Goal: Task Accomplishment & Management: Manage account settings

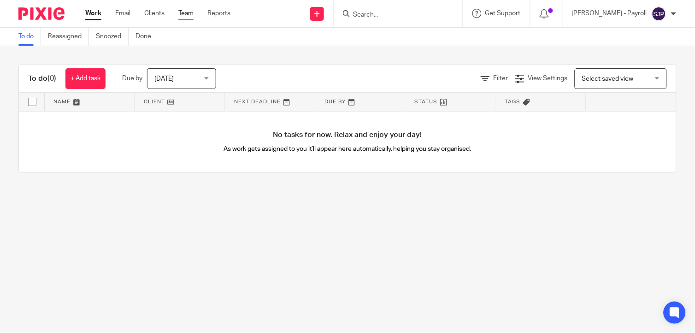
click at [185, 14] on link "Team" at bounding box center [185, 13] width 15 height 9
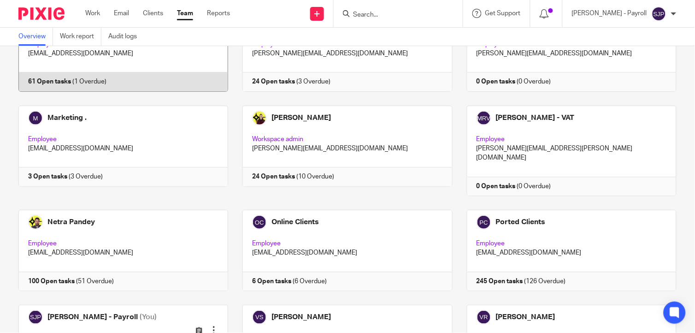
scroll to position [512, 0]
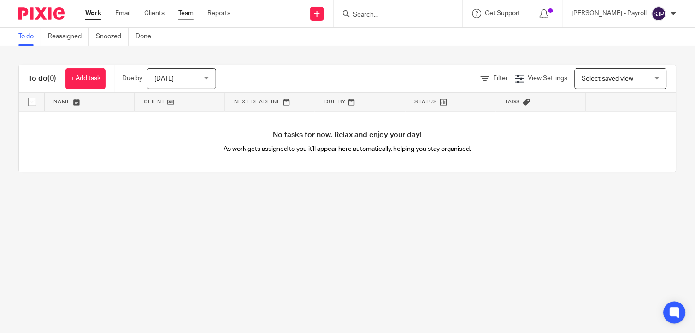
click at [190, 14] on link "Team" at bounding box center [185, 13] width 15 height 9
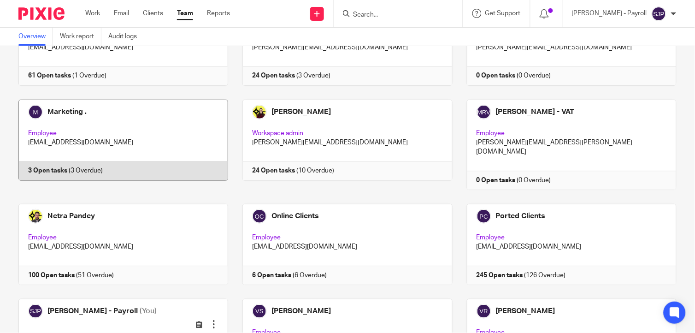
scroll to position [563, 0]
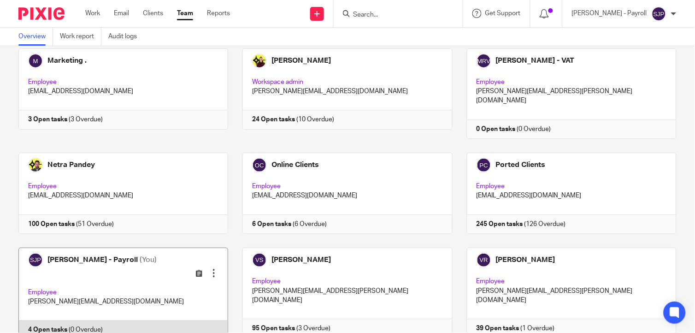
click at [99, 247] on link at bounding box center [116, 293] width 224 height 92
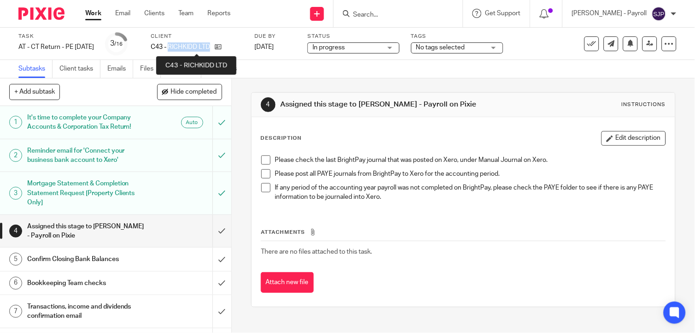
drag, startPoint x: 185, startPoint y: 45, endPoint x: 226, endPoint y: 45, distance: 41.0
click at [210, 45] on p "C43 - RICHKIDD LTD" at bounding box center [180, 46] width 59 height 9
copy p "RICHKIDD LTD"
click at [261, 159] on span at bounding box center [265, 159] width 9 height 9
click at [263, 177] on span at bounding box center [265, 173] width 9 height 9
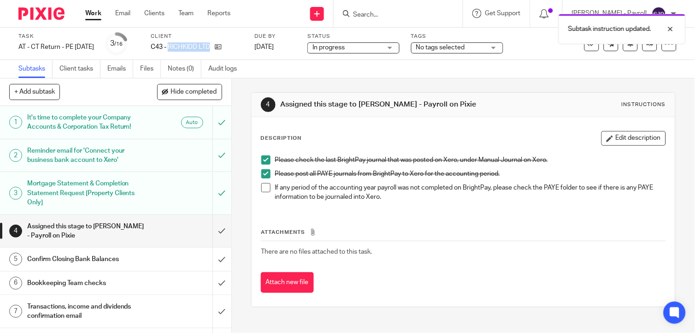
click at [263, 186] on span at bounding box center [265, 187] width 9 height 9
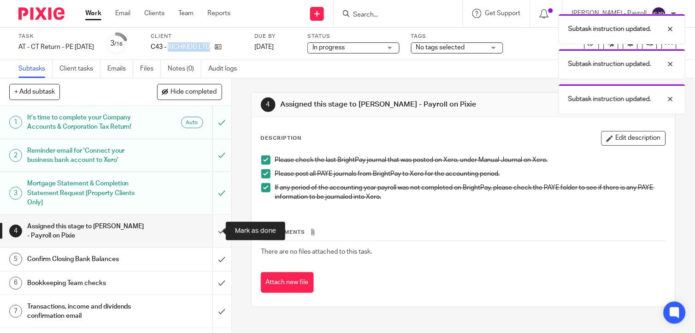
click at [210, 227] on input "submit" at bounding box center [115, 231] width 231 height 33
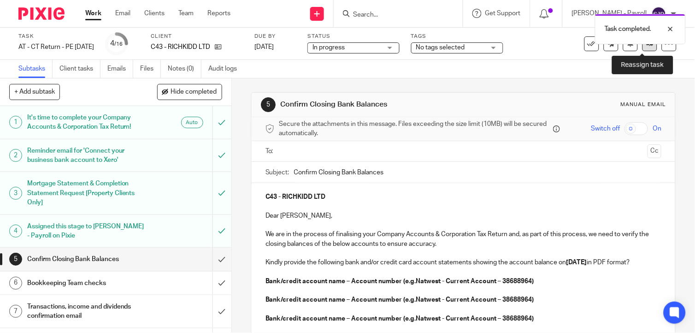
click at [647, 45] on icon at bounding box center [650, 43] width 7 height 7
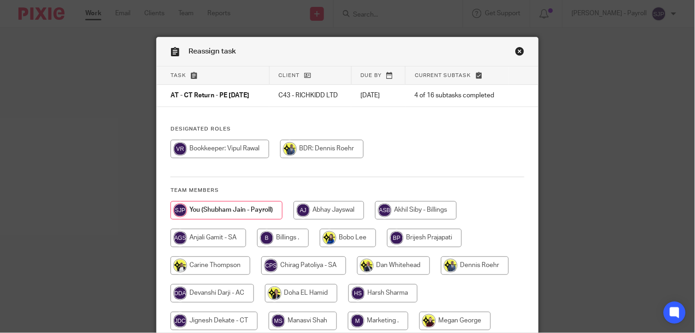
click at [515, 49] on link "Close this dialog window" at bounding box center [519, 53] width 9 height 12
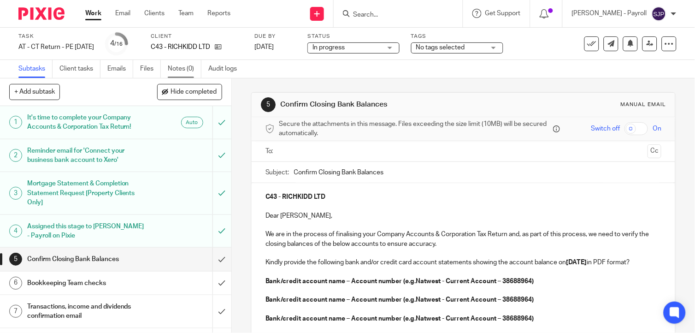
click at [196, 69] on link "Notes (0)" at bounding box center [185, 69] width 34 height 18
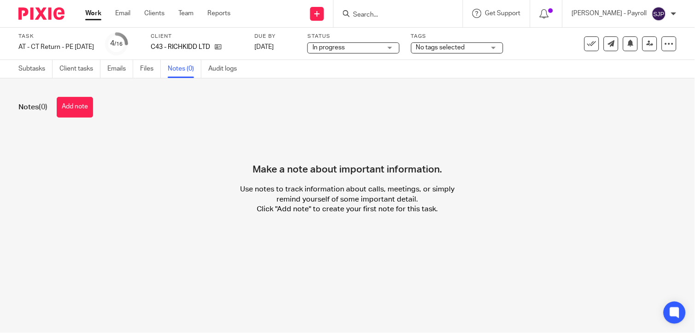
click at [85, 109] on button "Add note" at bounding box center [75, 107] width 36 height 21
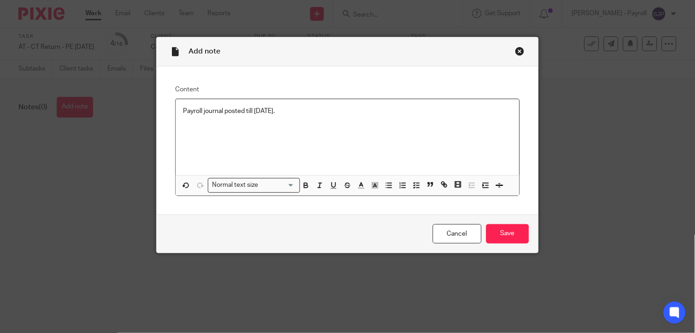
drag, startPoint x: 222, startPoint y: 116, endPoint x: 286, endPoint y: 116, distance: 64.1
click at [281, 116] on div "Payroll journal posted till Aug 2025." at bounding box center [347, 137] width 343 height 76
click at [330, 122] on div "Payroll journal posted till Aug 2025." at bounding box center [347, 137] width 343 height 76
drag, startPoint x: 175, startPoint y: 114, endPoint x: 268, endPoint y: 118, distance: 92.7
click at [268, 118] on div "Payroll journal posted till Aug 2025." at bounding box center [347, 137] width 343 height 76
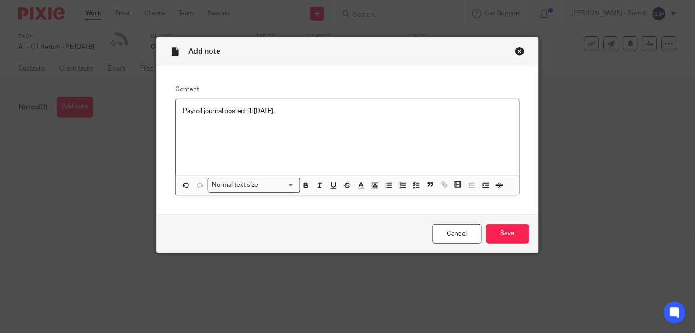
click at [427, 122] on div "Payroll journal posted till Aug 2025." at bounding box center [347, 137] width 343 height 76
click at [504, 230] on input "Save" at bounding box center [507, 234] width 43 height 20
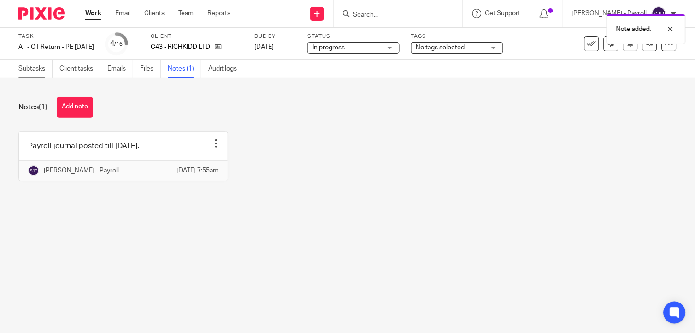
click at [36, 67] on link "Subtasks" at bounding box center [35, 69] width 34 height 18
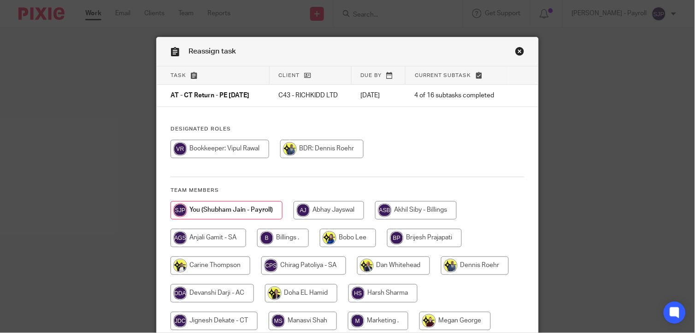
click at [204, 149] on input "radio" at bounding box center [220, 149] width 99 height 18
radio input "true"
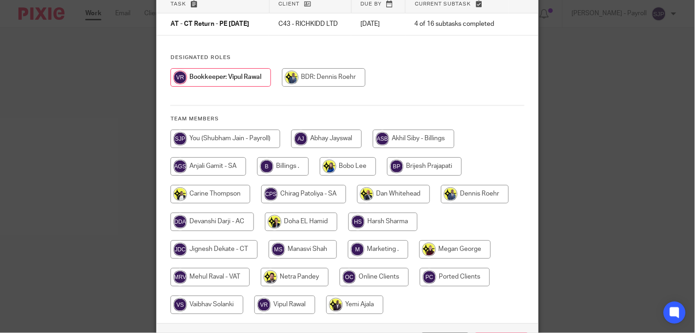
scroll to position [145, 0]
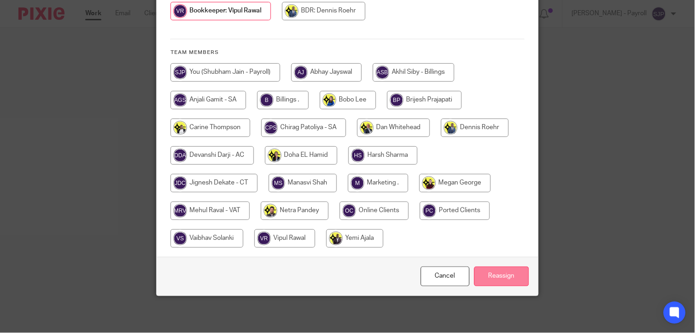
click at [492, 275] on input "Reassign" at bounding box center [501, 276] width 55 height 20
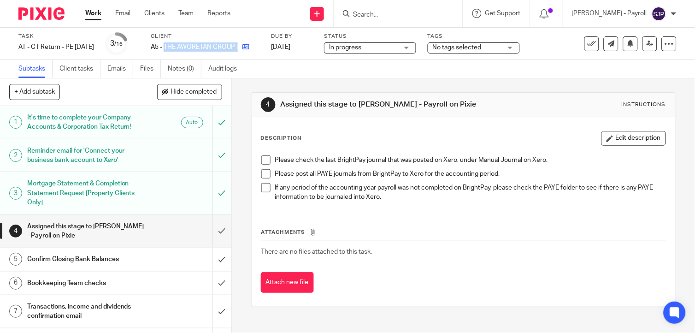
drag, startPoint x: 180, startPoint y: 47, endPoint x: 256, endPoint y: 47, distance: 76.0
click at [256, 47] on div "A5 - THE AWORETAN GROUP LTD" at bounding box center [205, 46] width 109 height 9
copy div "THE AWORETAN GROUP LTD"
drag, startPoint x: 264, startPoint y: 158, endPoint x: 265, endPoint y: 168, distance: 9.7
click at [264, 158] on span at bounding box center [265, 159] width 9 height 9
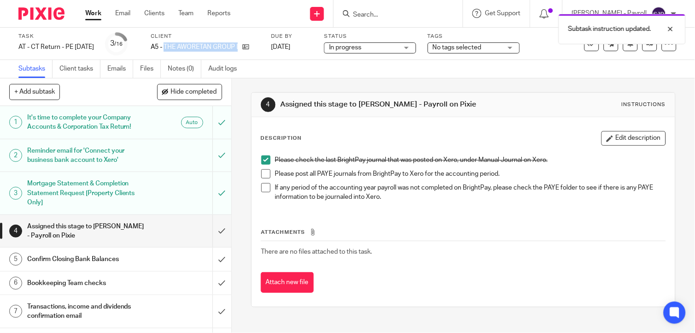
click at [265, 170] on span at bounding box center [265, 173] width 9 height 9
click at [265, 183] on span at bounding box center [265, 187] width 9 height 9
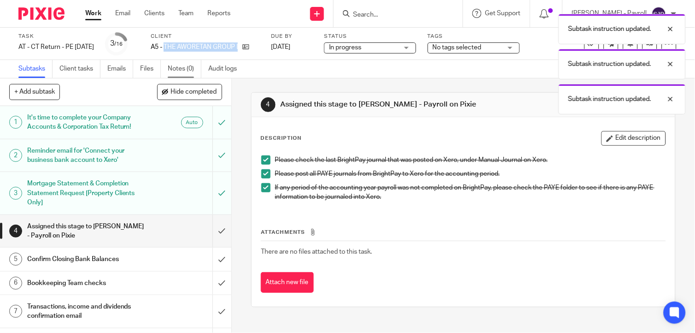
click at [189, 72] on link "Notes (0)" at bounding box center [185, 69] width 34 height 18
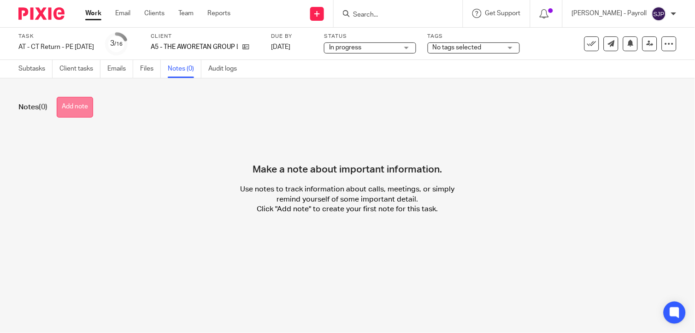
click at [91, 112] on button "Add note" at bounding box center [75, 107] width 36 height 21
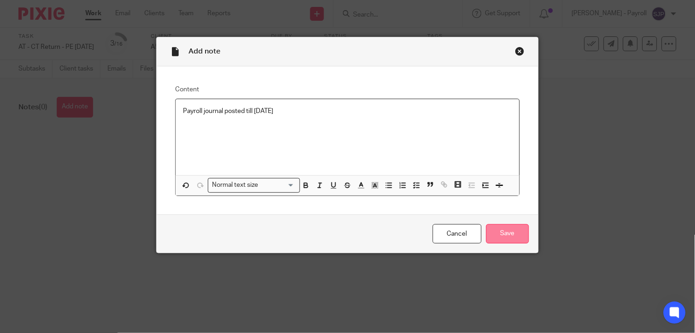
click at [521, 229] on input "Save" at bounding box center [507, 234] width 43 height 20
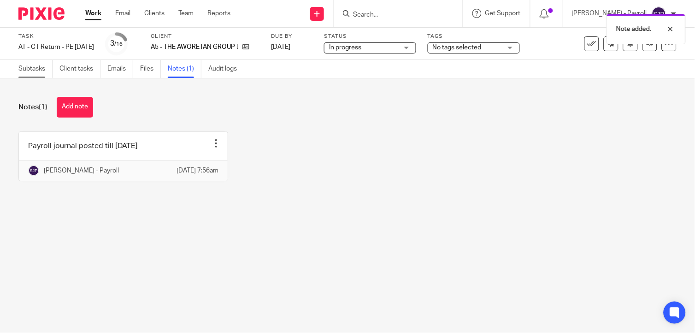
click at [40, 68] on link "Subtasks" at bounding box center [35, 69] width 34 height 18
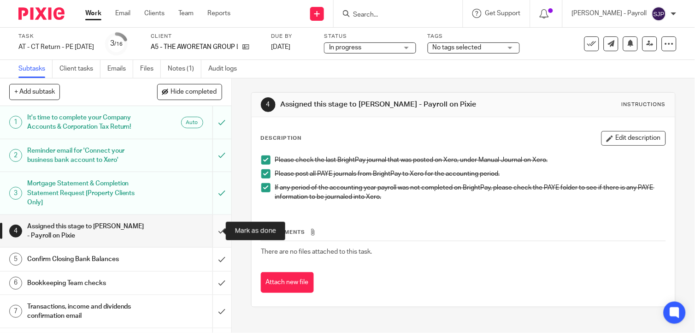
click at [214, 231] on input "submit" at bounding box center [115, 231] width 231 height 33
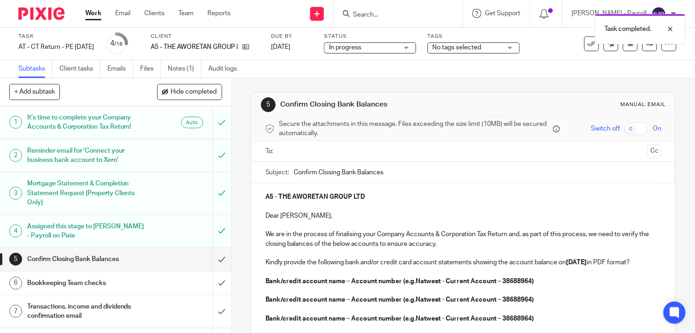
click at [230, 67] on link "Audit logs" at bounding box center [225, 69] width 35 height 18
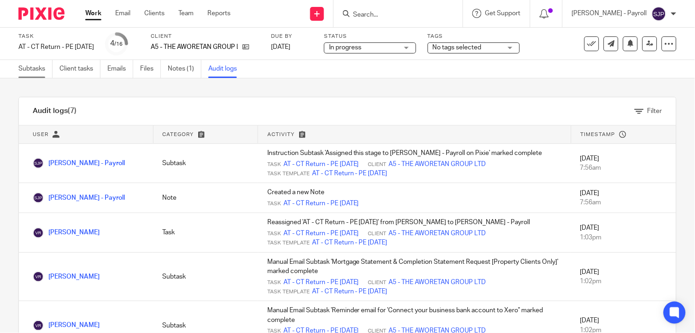
click at [30, 66] on link "Subtasks" at bounding box center [35, 69] width 34 height 18
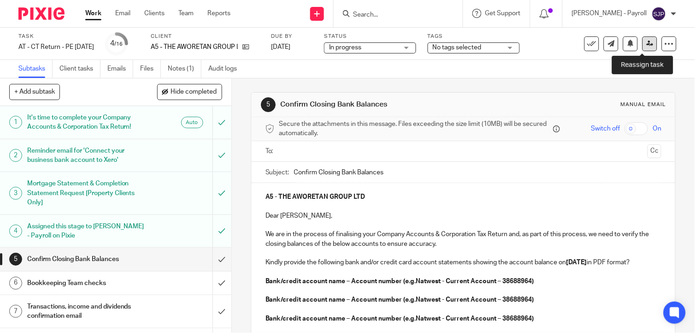
click at [647, 43] on icon at bounding box center [650, 43] width 7 height 7
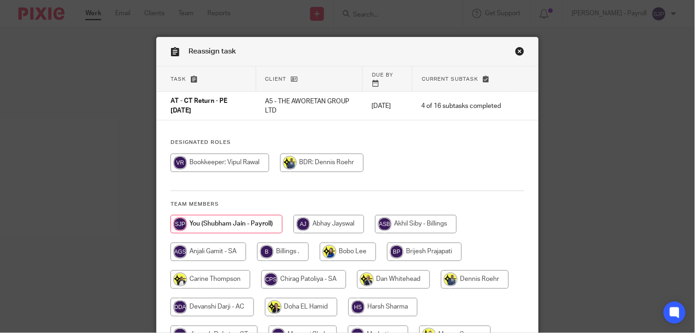
click at [217, 159] on input "radio" at bounding box center [220, 162] width 99 height 18
radio input "true"
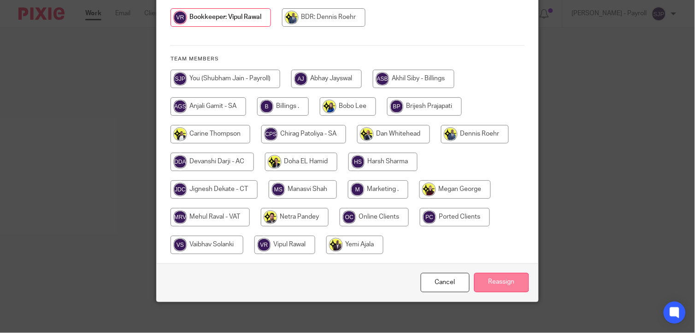
drag, startPoint x: 491, startPoint y: 275, endPoint x: 482, endPoint y: 275, distance: 9.2
click at [491, 277] on input "Reassign" at bounding box center [501, 283] width 55 height 20
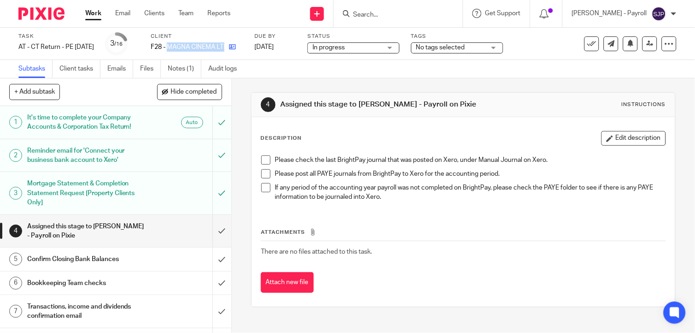
drag, startPoint x: 185, startPoint y: 43, endPoint x: 243, endPoint y: 44, distance: 58.5
click at [243, 44] on div "F28 - MAGNA CINEMA LTD" at bounding box center [197, 46] width 92 height 9
copy div "MAGNA CINEMA LTD"
click at [264, 164] on span at bounding box center [265, 159] width 9 height 9
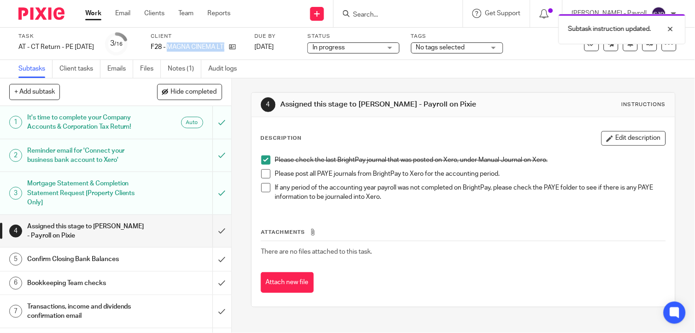
click at [261, 177] on span at bounding box center [265, 173] width 9 height 9
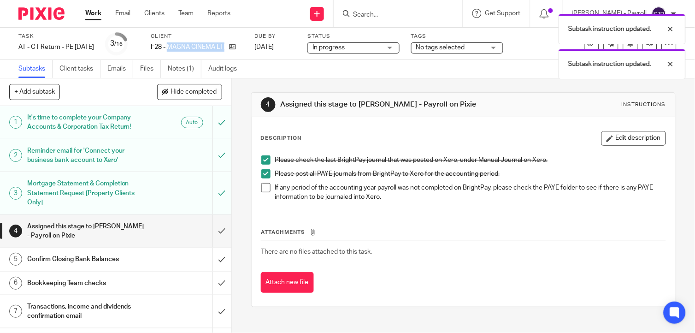
click at [261, 187] on span at bounding box center [265, 187] width 9 height 9
click at [180, 75] on link "Notes (1)" at bounding box center [185, 69] width 34 height 18
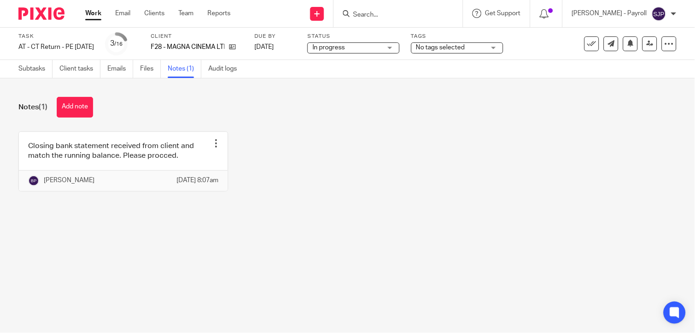
click at [80, 108] on button "Add note" at bounding box center [75, 107] width 36 height 21
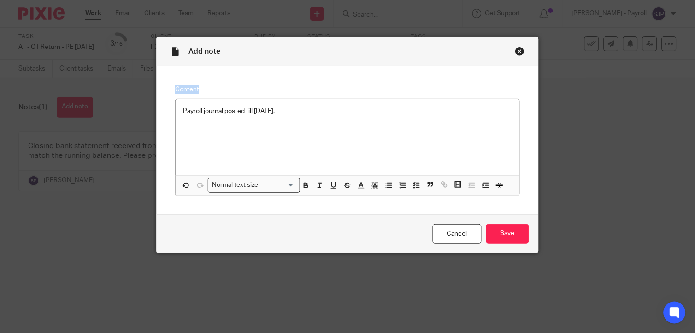
drag, startPoint x: 248, startPoint y: 51, endPoint x: 285, endPoint y: 139, distance: 95.9
click at [285, 139] on form "Add note Content Payroll journal posted till Aug 2025. Normal text size Loading…" at bounding box center [347, 144] width 381 height 215
drag, startPoint x: 201, startPoint y: 49, endPoint x: 268, endPoint y: 66, distance: 68.5
click at [268, 66] on form "Add note Content Payroll journal posted till Aug 2025. Normal text size Loading…" at bounding box center [347, 144] width 381 height 215
click at [453, 231] on link "Cancel" at bounding box center [457, 234] width 49 height 20
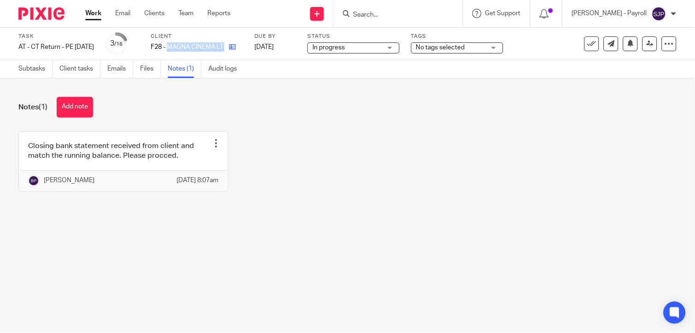
drag, startPoint x: 183, startPoint y: 46, endPoint x: 241, endPoint y: 46, distance: 57.6
click at [241, 46] on div "F28 - MAGNA CINEMA LTD" at bounding box center [197, 46] width 92 height 9
copy div "MAGNA CINEMA LTD"
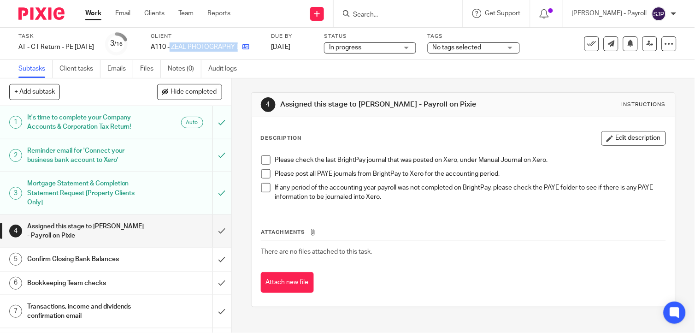
click at [255, 48] on div "A110 - ZEAL PHOTOGRAPHY LTD" at bounding box center [205, 46] width 109 height 9
drag, startPoint x: 264, startPoint y: 159, endPoint x: 265, endPoint y: 169, distance: 10.2
click at [264, 159] on span at bounding box center [265, 159] width 9 height 9
click at [265, 174] on span at bounding box center [265, 173] width 9 height 9
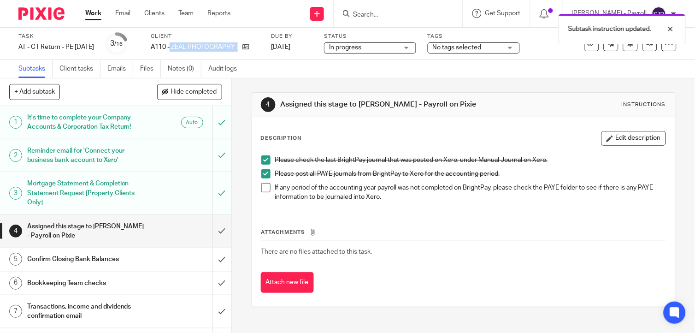
click at [264, 183] on span at bounding box center [265, 187] width 9 height 9
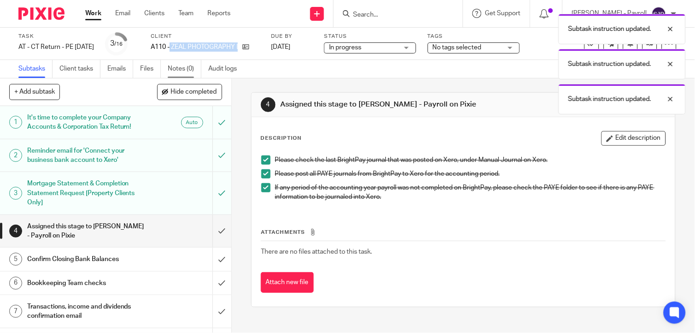
click at [173, 63] on link "Notes (0)" at bounding box center [185, 69] width 34 height 18
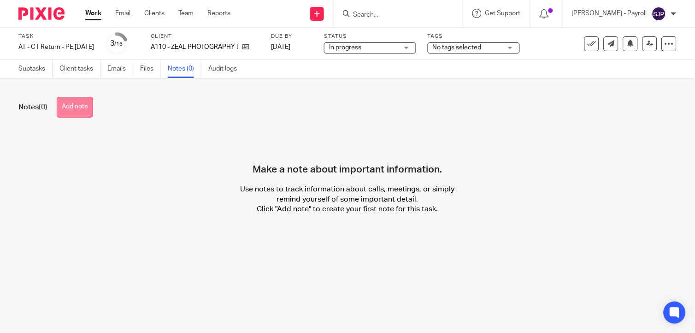
click at [82, 111] on button "Add note" at bounding box center [75, 107] width 36 height 21
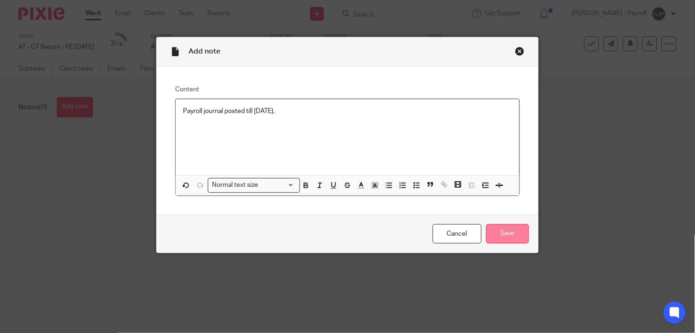
click at [499, 238] on input "Save" at bounding box center [507, 234] width 43 height 20
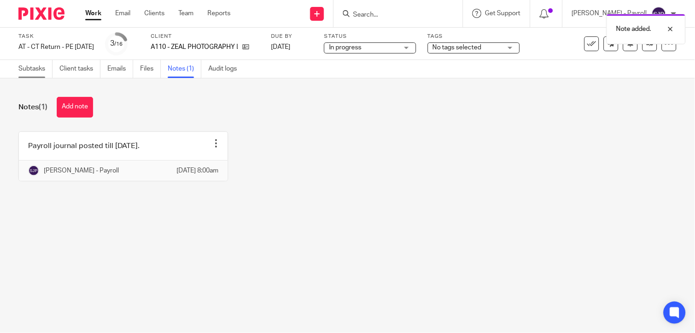
click at [28, 73] on link "Subtasks" at bounding box center [35, 69] width 34 height 18
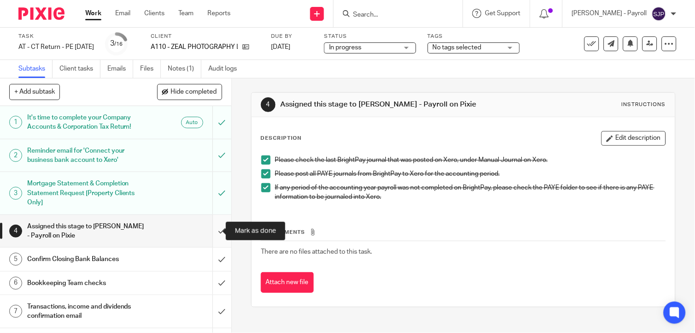
click at [212, 229] on input "submit" at bounding box center [115, 231] width 231 height 33
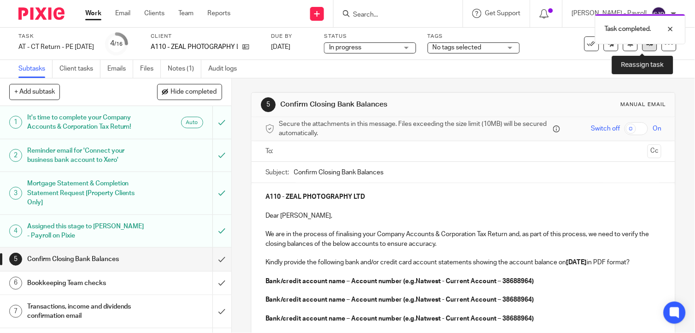
click at [642, 46] on link at bounding box center [649, 43] width 15 height 15
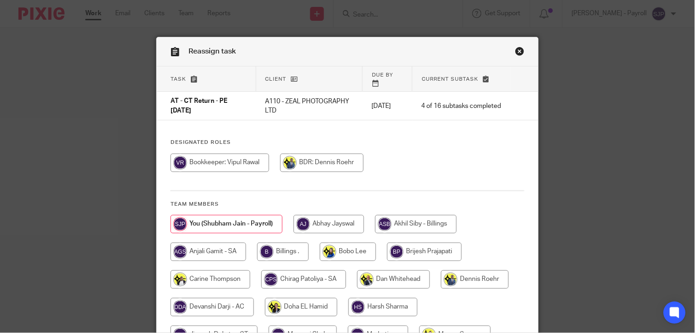
click at [216, 156] on input "radio" at bounding box center [220, 162] width 99 height 18
radio input "true"
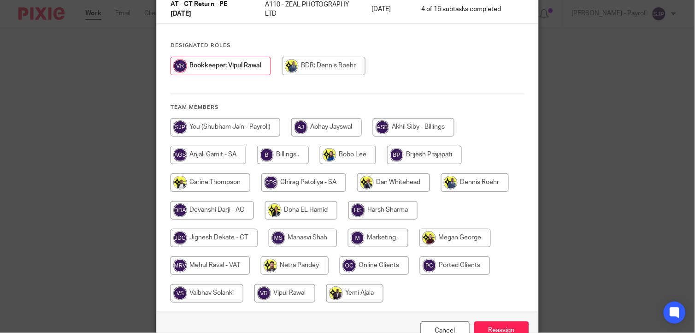
scroll to position [145, 0]
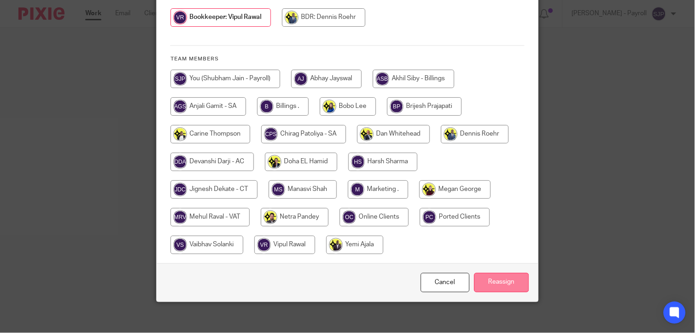
click at [491, 279] on input "Reassign" at bounding box center [501, 283] width 55 height 20
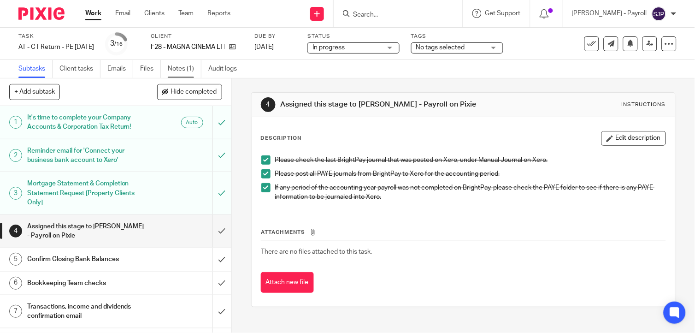
click at [188, 65] on link "Notes (1)" at bounding box center [185, 69] width 34 height 18
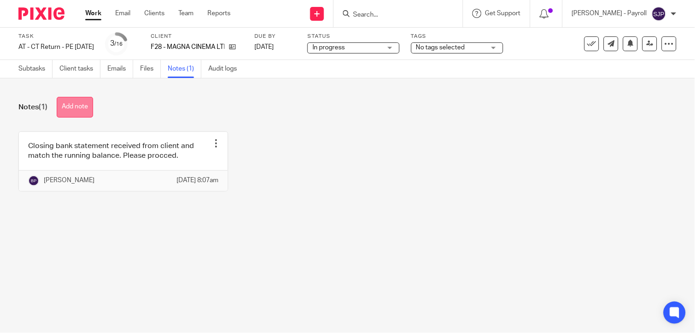
click at [74, 107] on button "Add note" at bounding box center [75, 107] width 36 height 21
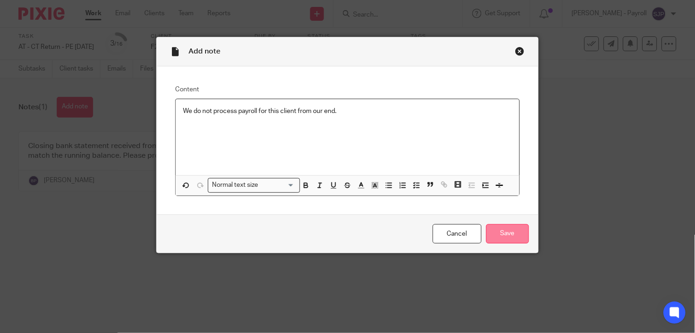
click at [509, 230] on input "Save" at bounding box center [507, 234] width 43 height 20
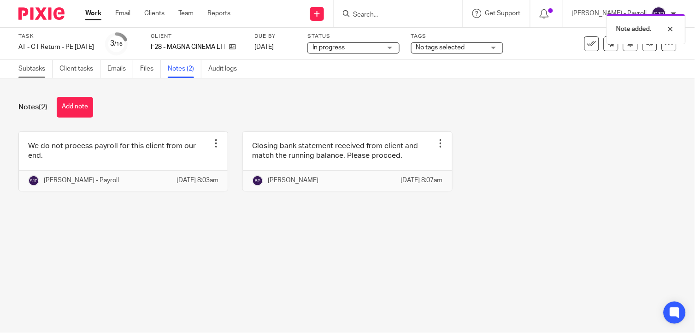
click at [28, 63] on link "Subtasks" at bounding box center [35, 69] width 34 height 18
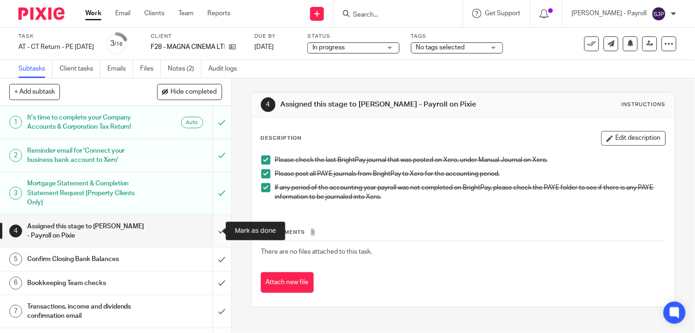
click at [207, 233] on input "submit" at bounding box center [115, 231] width 231 height 33
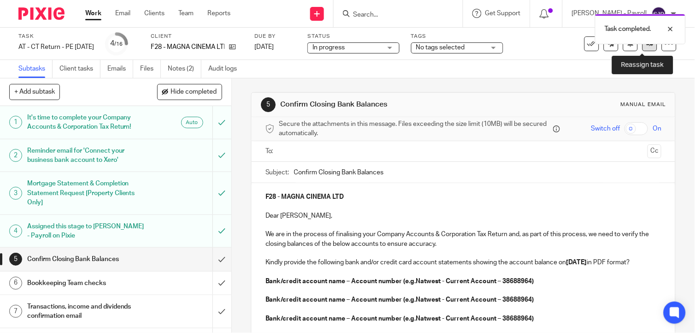
click at [647, 45] on link at bounding box center [649, 43] width 15 height 15
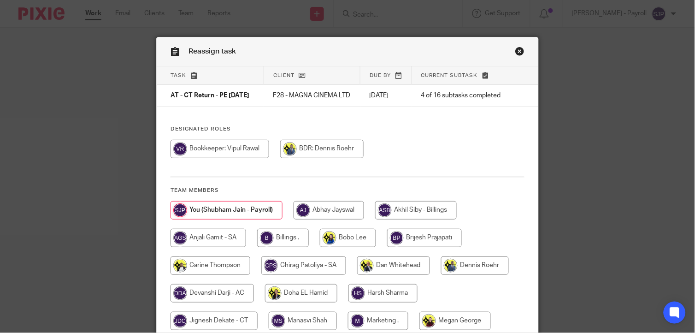
click at [219, 151] on input "radio" at bounding box center [220, 149] width 99 height 18
radio input "true"
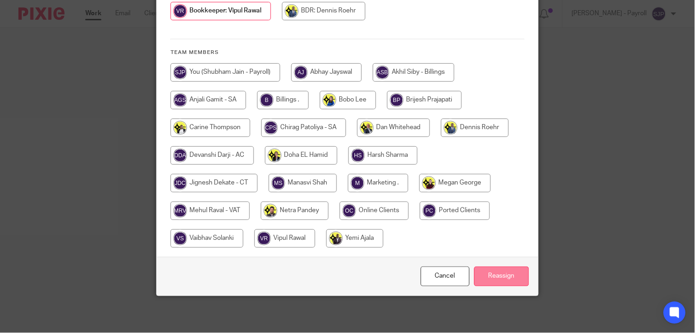
click at [492, 274] on input "Reassign" at bounding box center [501, 276] width 55 height 20
